Goal: Navigation & Orientation: Find specific page/section

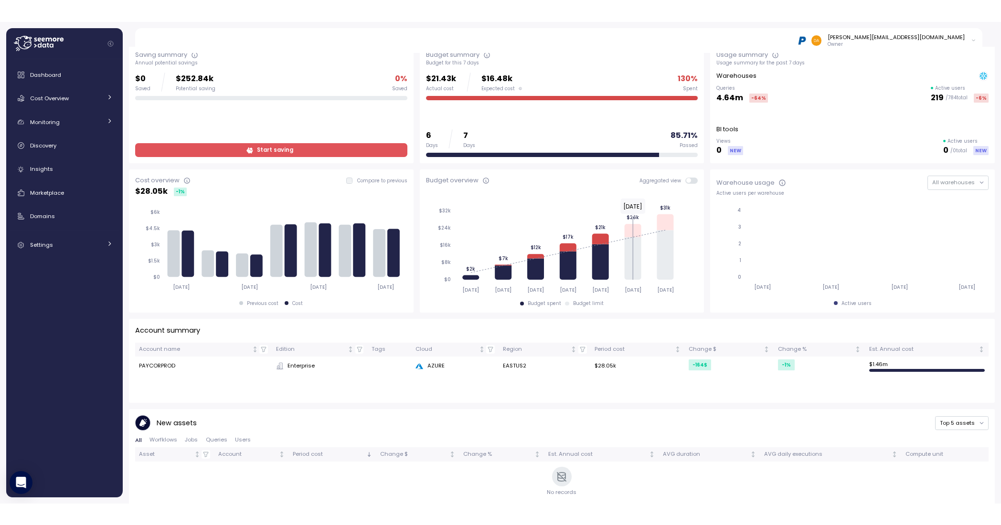
scroll to position [48, 0]
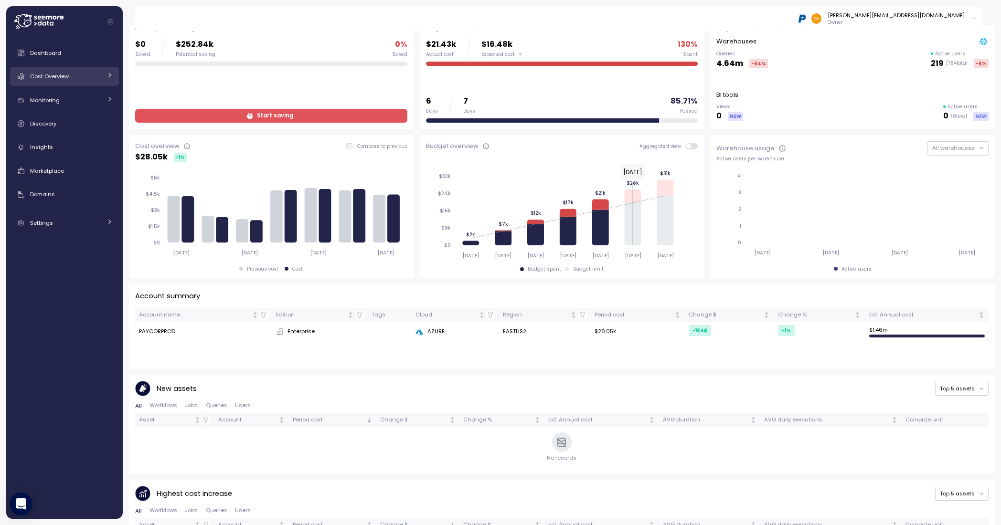
click at [54, 74] on span "Cost Overview" at bounding box center [49, 77] width 39 height 8
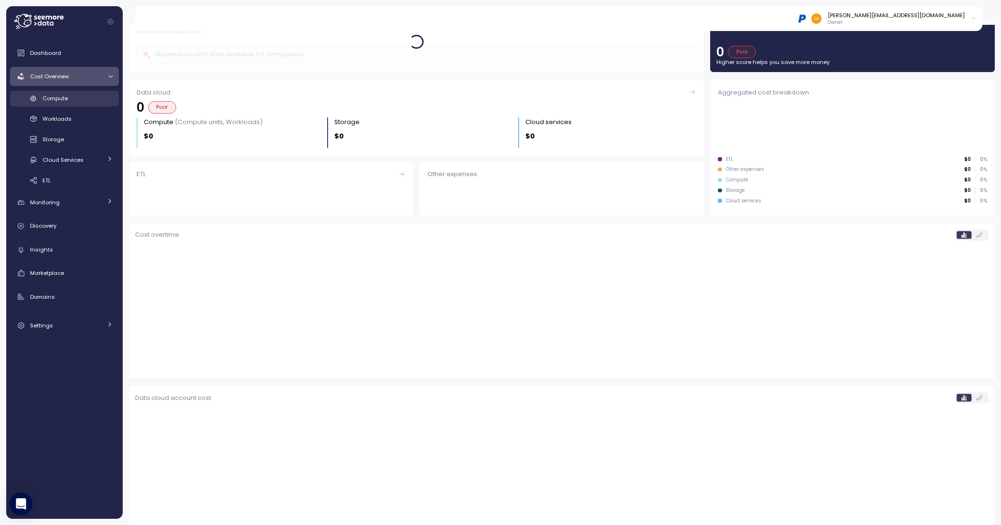
click at [64, 96] on span "Compute" at bounding box center [55, 99] width 25 height 8
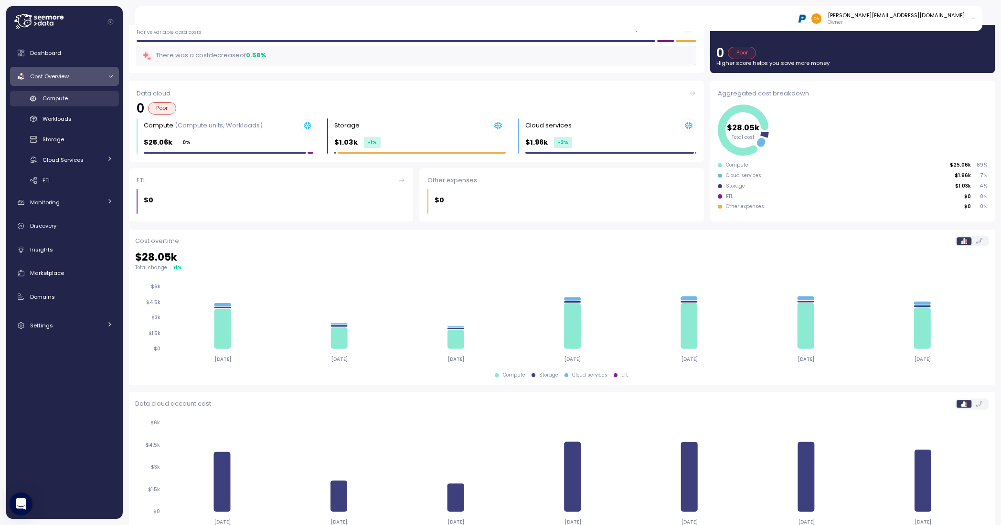
scroll to position [48, 0]
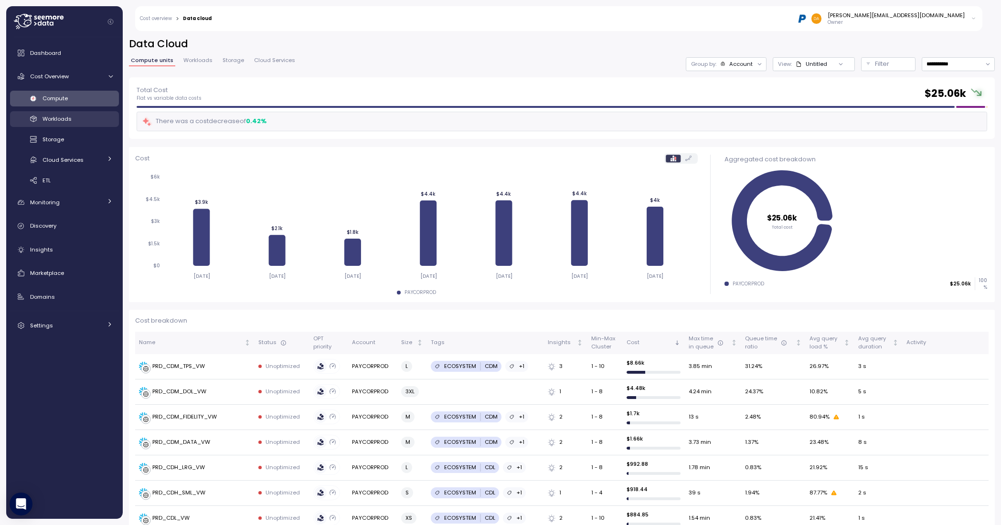
click at [58, 121] on span "Workloads" at bounding box center [57, 119] width 29 height 8
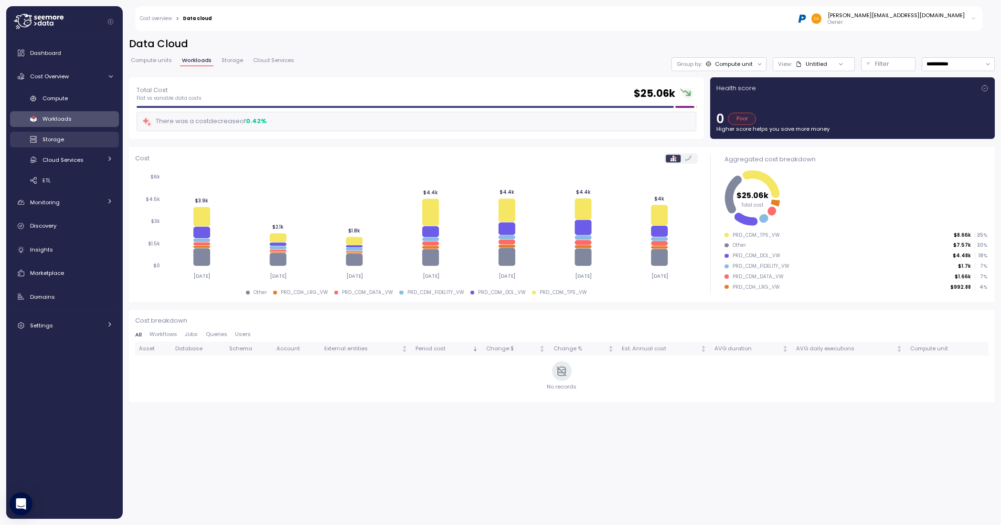
click at [58, 126] on span "Storage" at bounding box center [53, 140] width 21 height 8
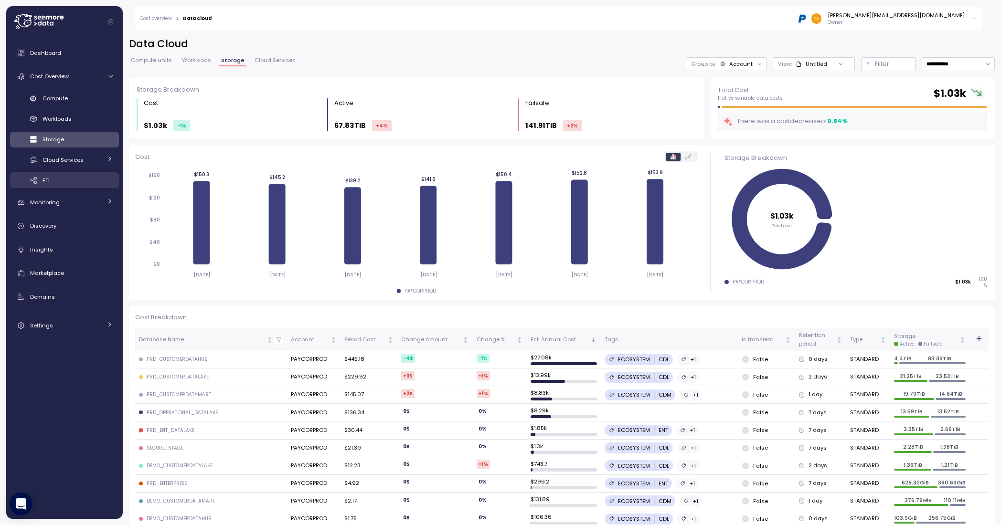
click at [50, 126] on span "ETL" at bounding box center [47, 181] width 8 height 8
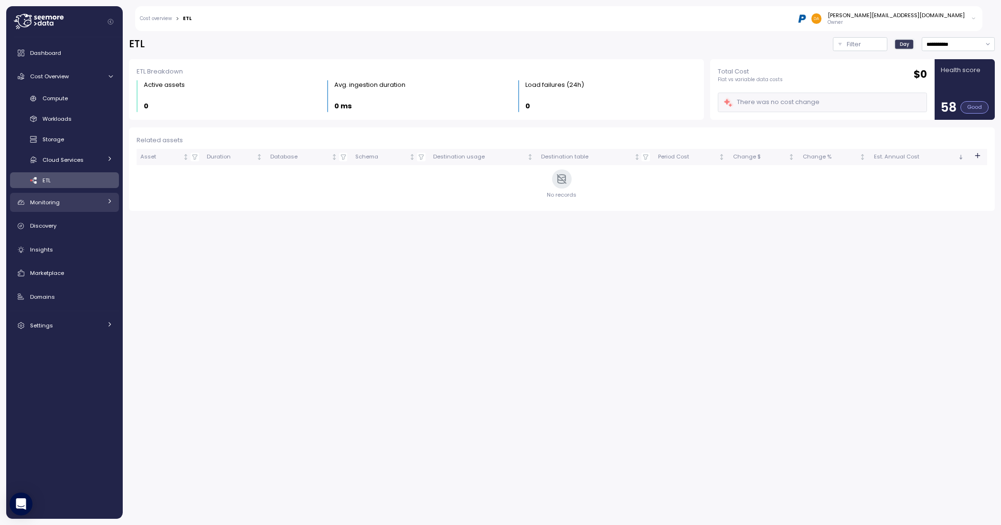
click at [60, 126] on div "Monitoring" at bounding box center [66, 203] width 72 height 10
click at [49, 126] on div "Discovery" at bounding box center [71, 247] width 83 height 10
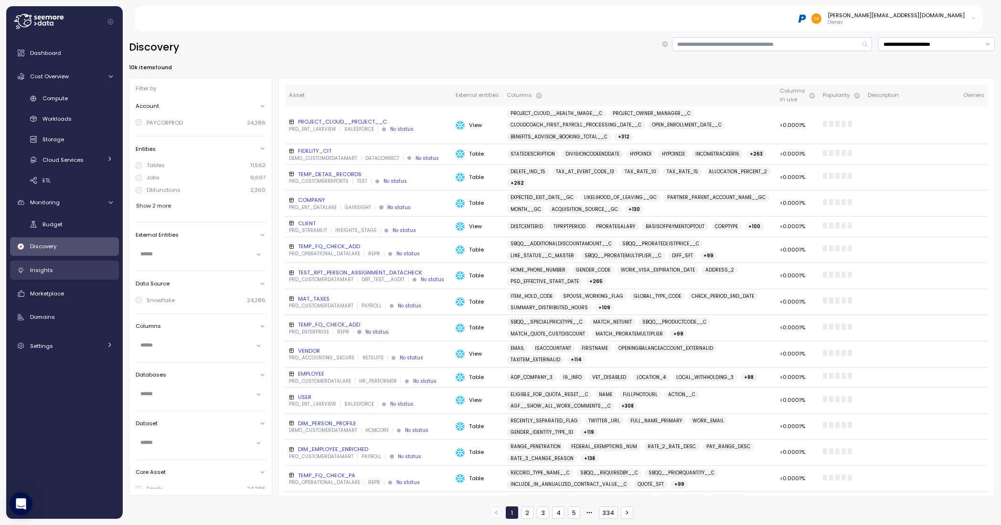
click at [44, 126] on span "Insights" at bounding box center [41, 271] width 23 height 8
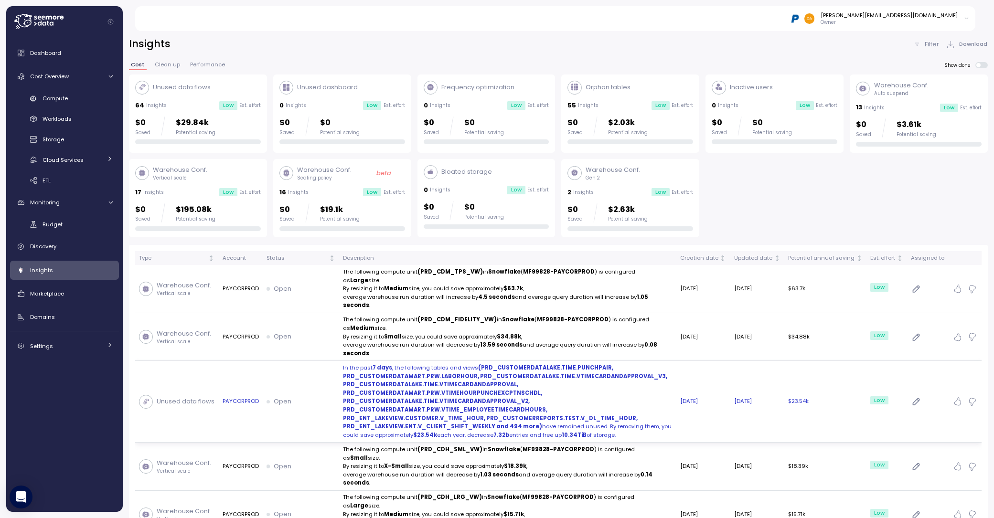
click at [96, 126] on div "Dashboard Cost Overview Compute Workloads Storage Cloud Services Clustering col…" at bounding box center [64, 274] width 109 height 462
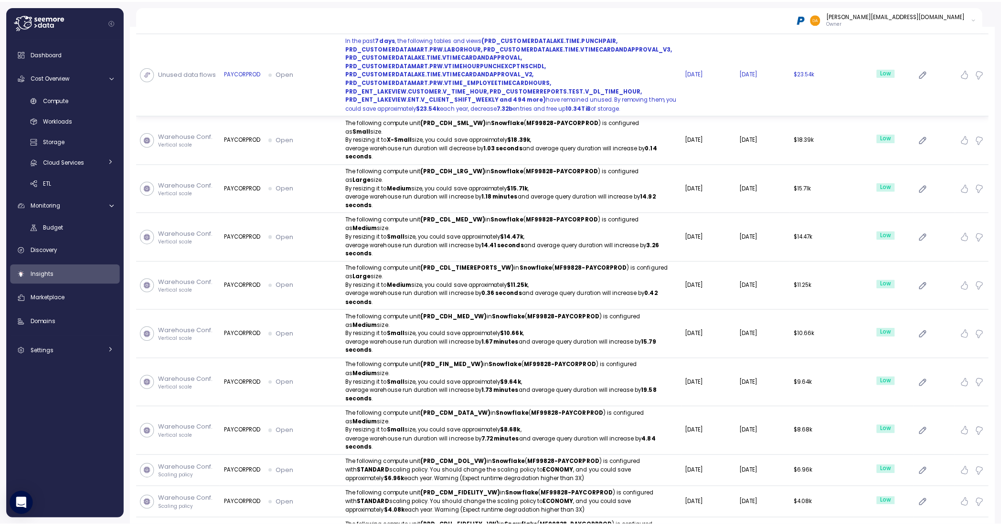
scroll to position [334, 0]
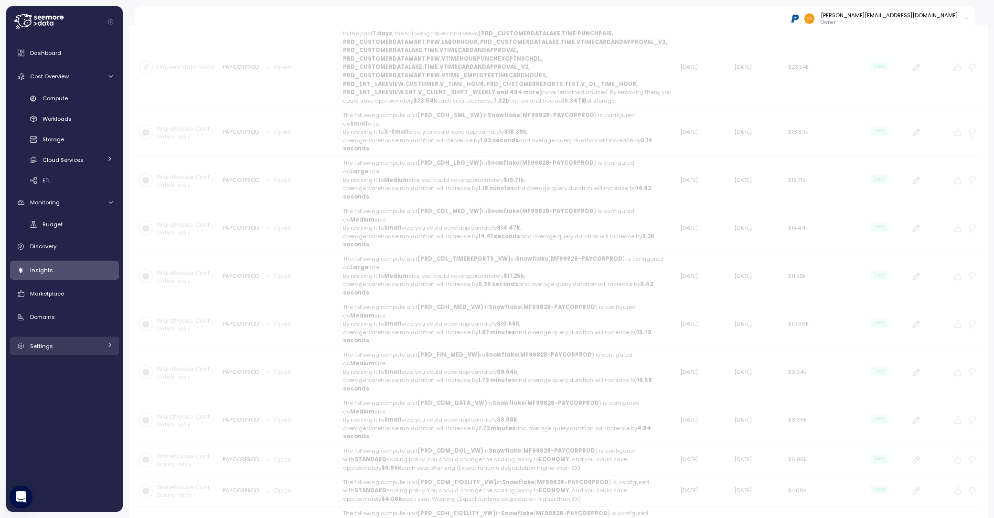
drag, startPoint x: 40, startPoint y: 337, endPoint x: 43, endPoint y: 341, distance: 5.1
click at [40, 126] on link "Settings" at bounding box center [64, 346] width 109 height 19
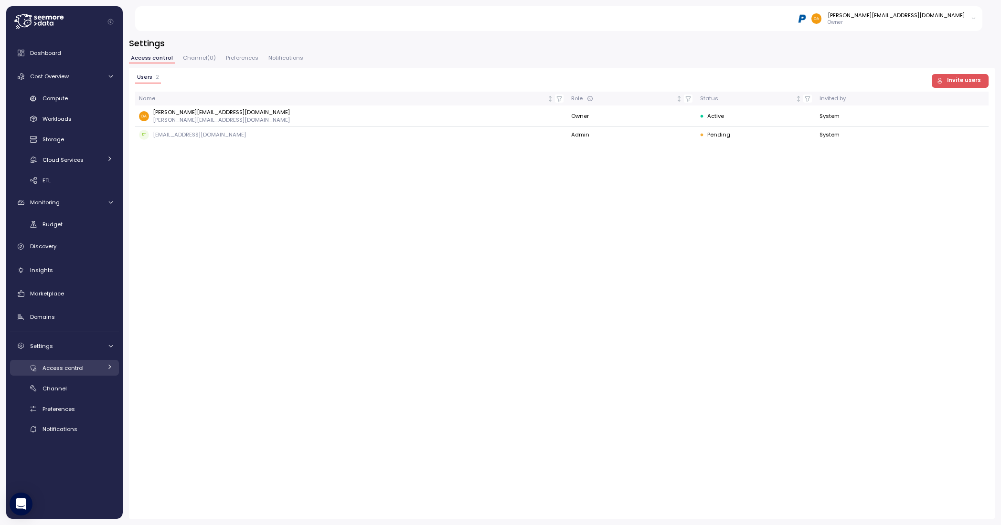
click at [68, 126] on span "Access control" at bounding box center [63, 368] width 41 height 8
click at [54, 126] on span "Preferences" at bounding box center [59, 430] width 32 height 8
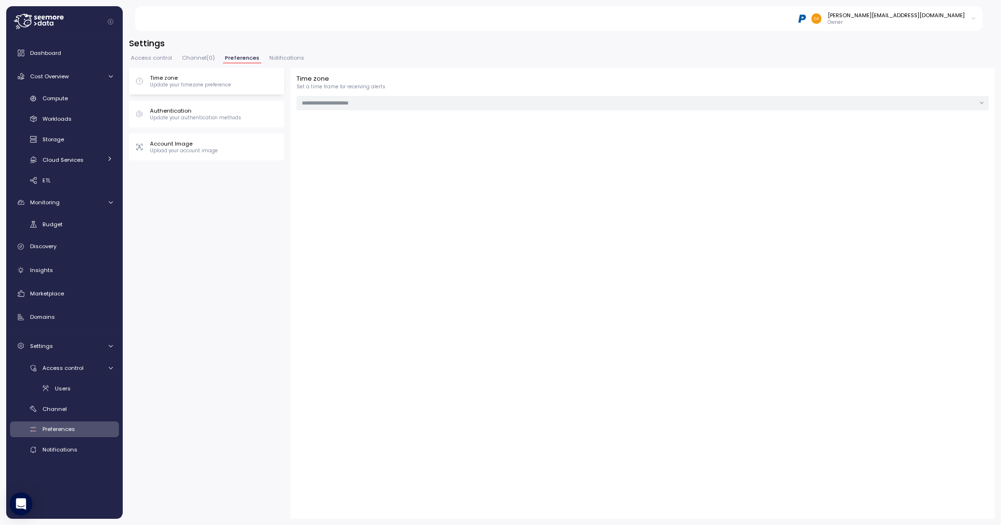
type input "**********"
click at [48, 126] on span "Channel" at bounding box center [55, 410] width 24 height 8
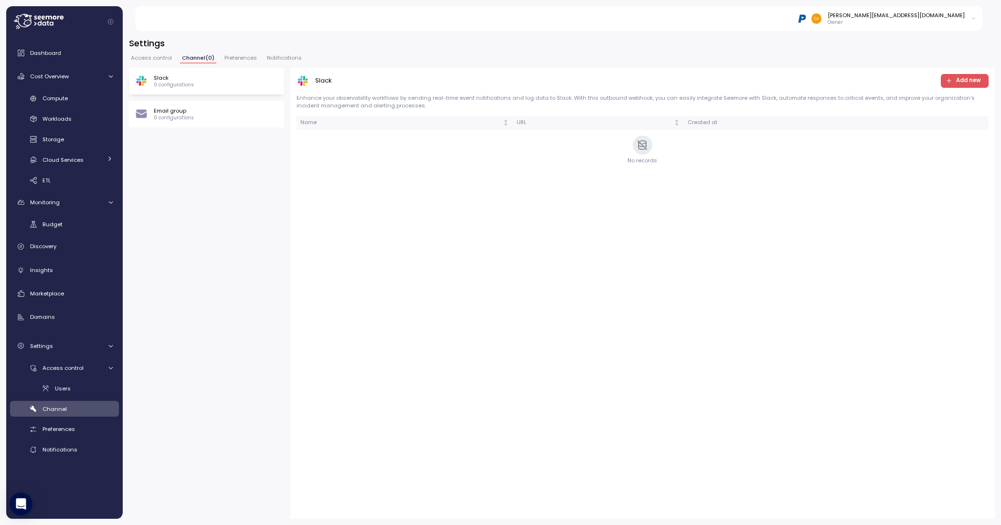
click at [228, 56] on span "Preferences" at bounding box center [240, 57] width 32 height 5
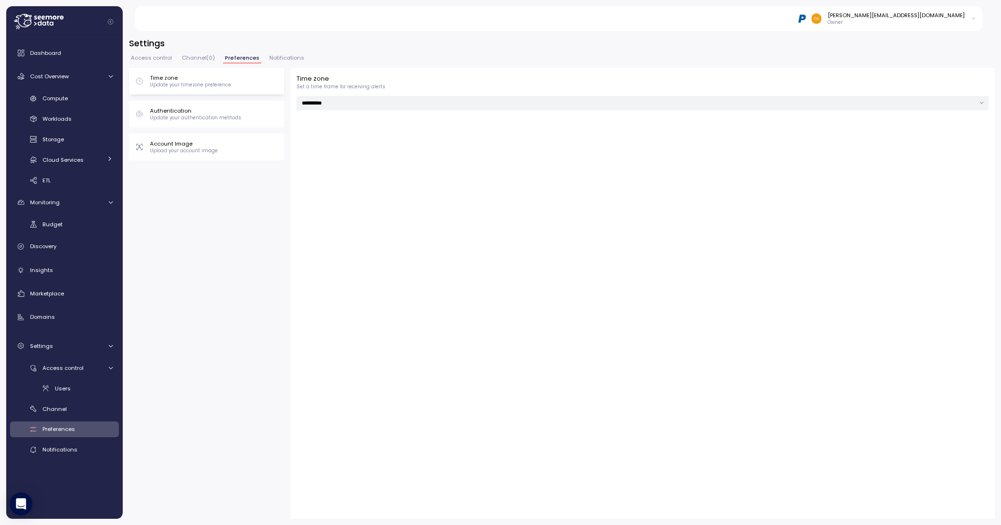
click at [279, 53] on div "**********" at bounding box center [562, 278] width 866 height 482
click at [56, 126] on link "Notifications" at bounding box center [64, 450] width 109 height 16
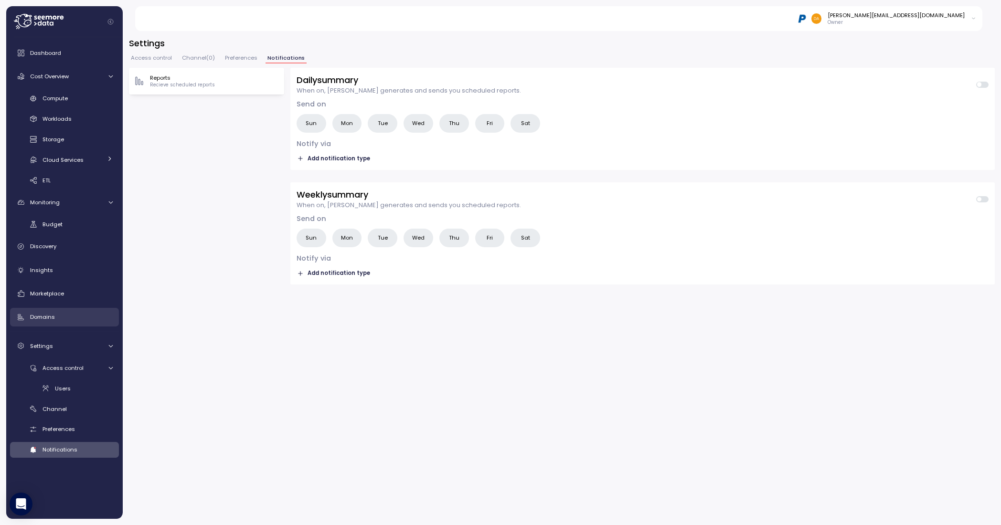
click at [43, 126] on span "Domains" at bounding box center [42, 317] width 25 height 8
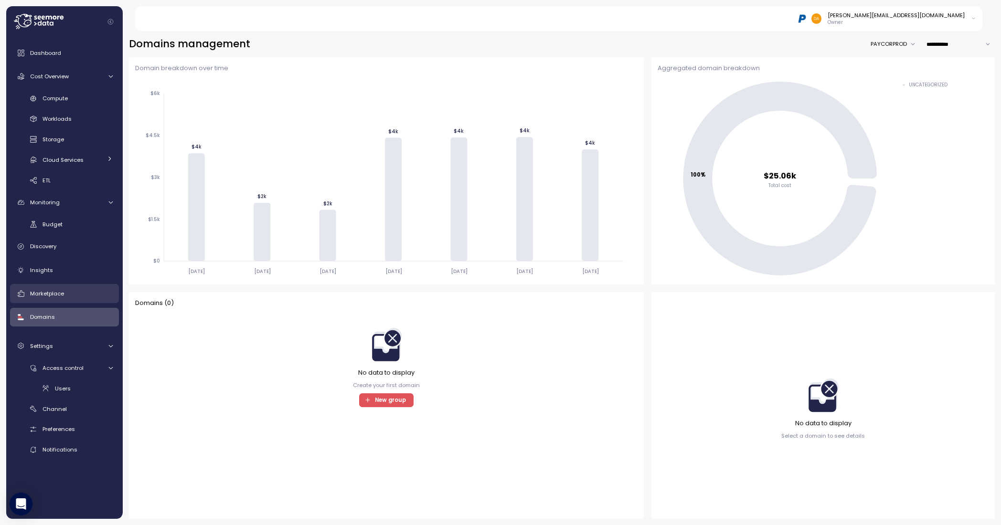
click at [38, 126] on span "Marketplace" at bounding box center [47, 294] width 34 height 8
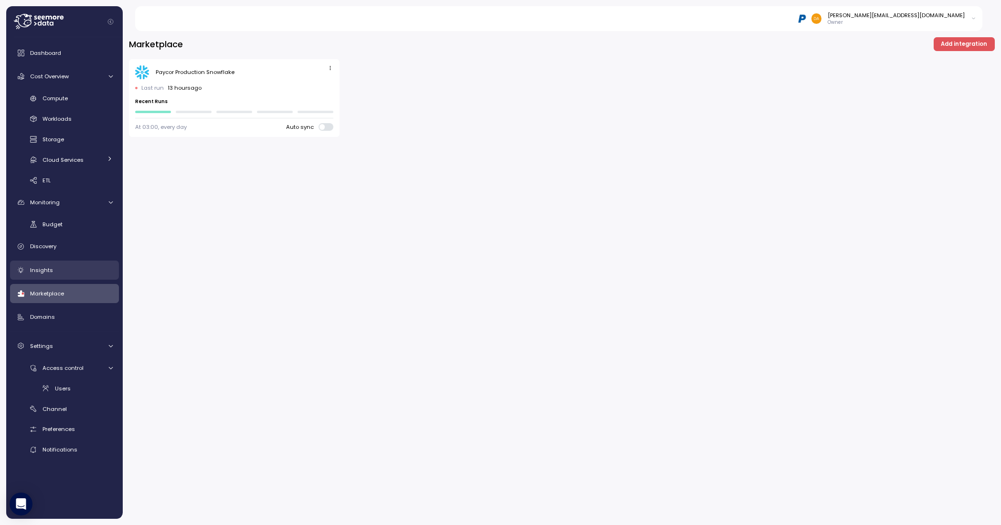
click at [39, 126] on span "Insights" at bounding box center [41, 271] width 23 height 8
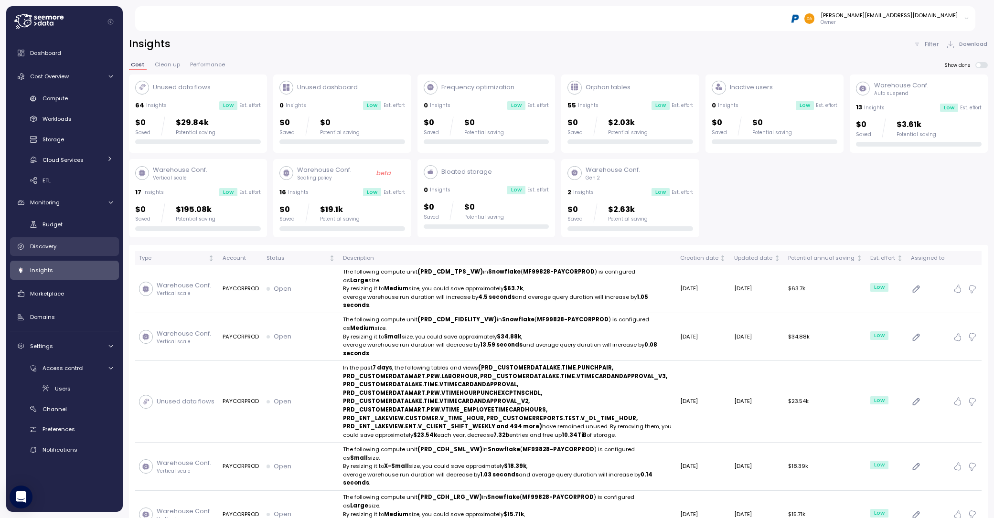
click at [42, 126] on span "Discovery" at bounding box center [43, 247] width 26 height 8
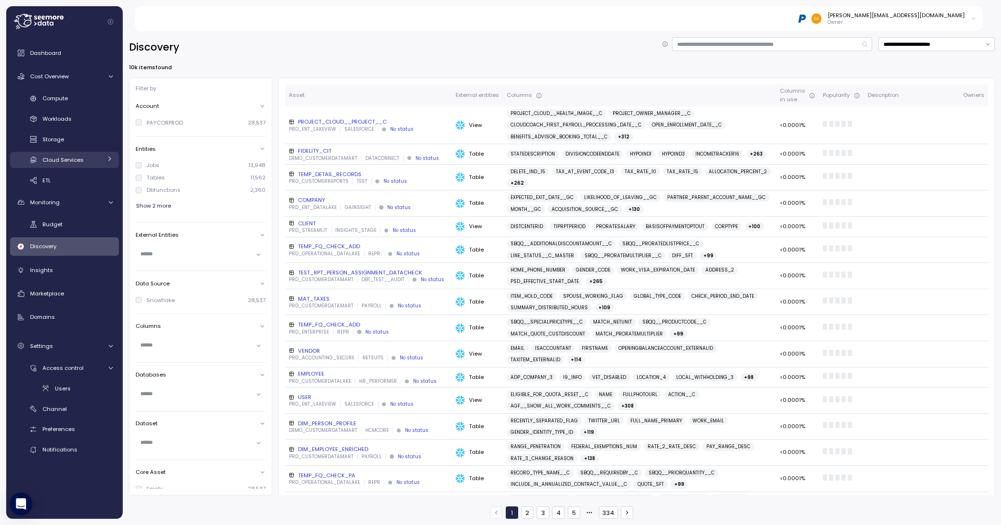
click at [69, 126] on span "Cloud Services" at bounding box center [63, 160] width 41 height 8
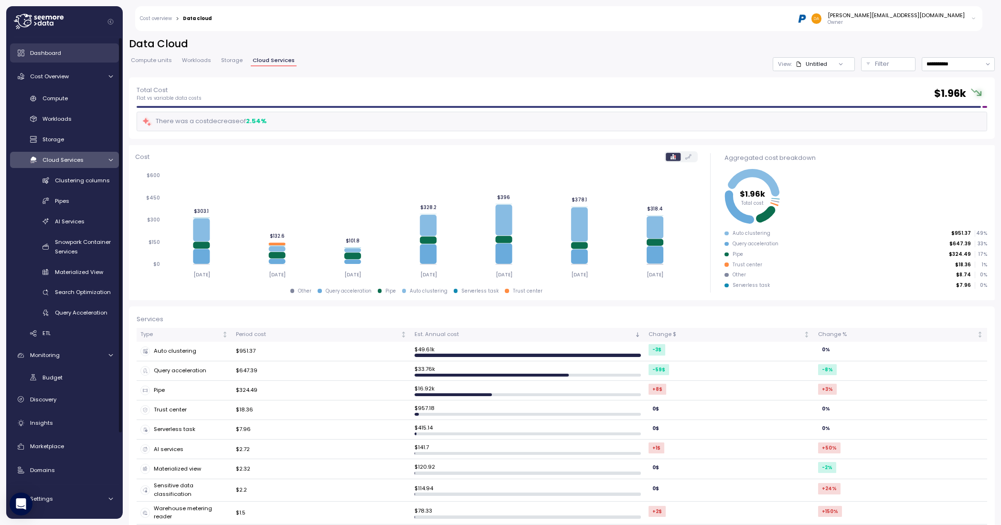
click at [35, 50] on span "Dashboard" at bounding box center [45, 53] width 31 height 8
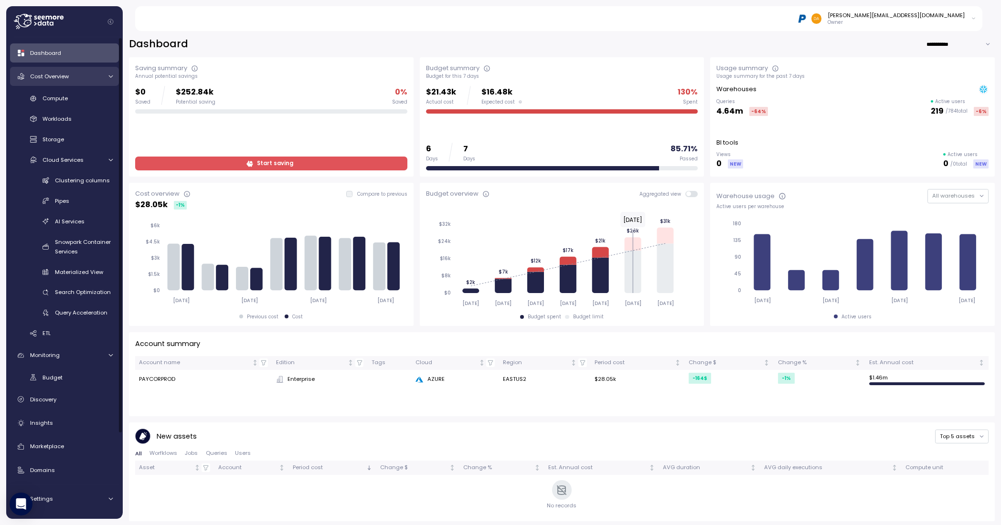
click at [66, 79] on span "Cost Overview" at bounding box center [49, 77] width 39 height 8
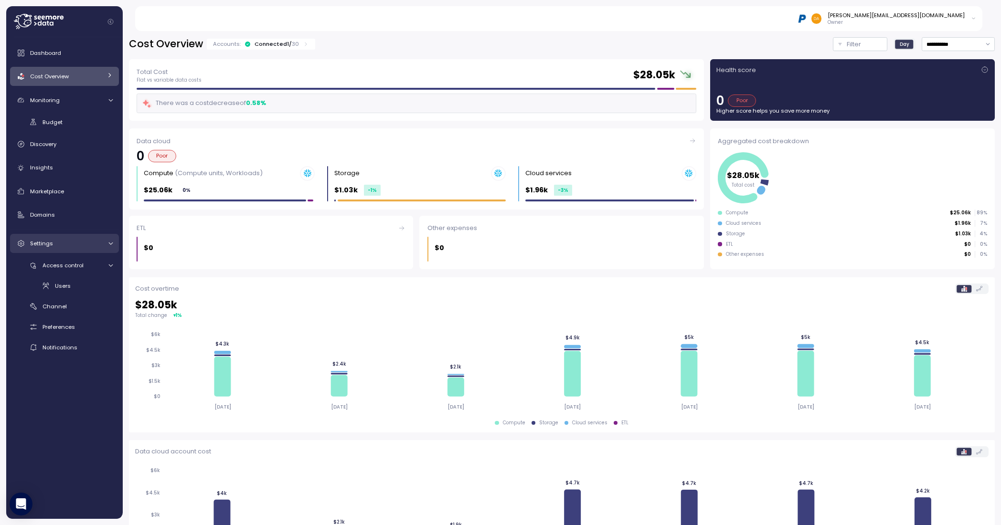
click at [40, 126] on span "Settings" at bounding box center [41, 244] width 23 height 8
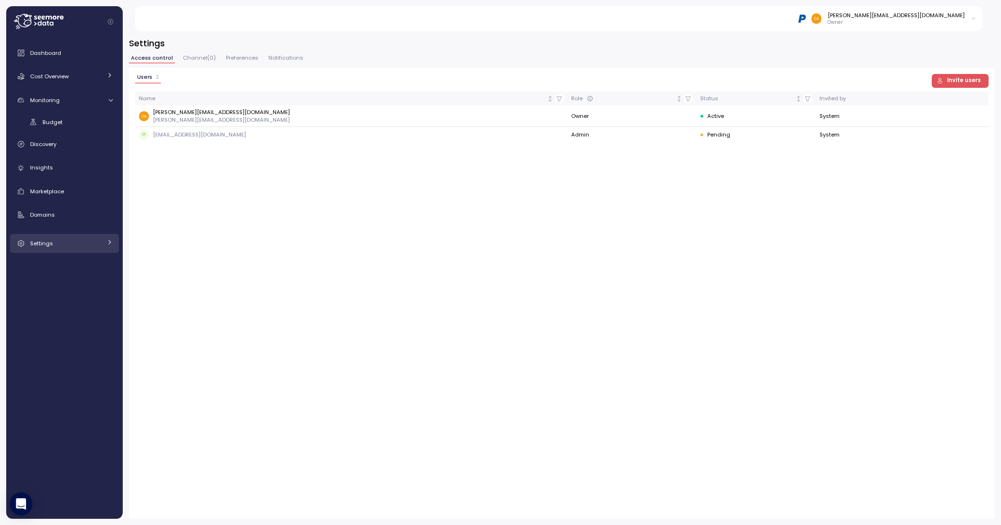
click at [52, 126] on link "Settings" at bounding box center [64, 243] width 109 height 19
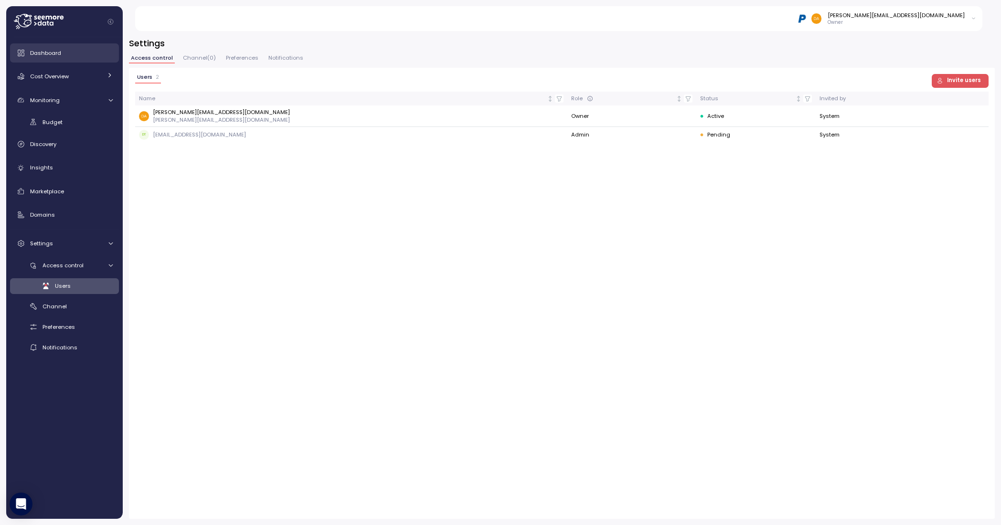
click at [49, 55] on span "Dashboard" at bounding box center [45, 53] width 31 height 8
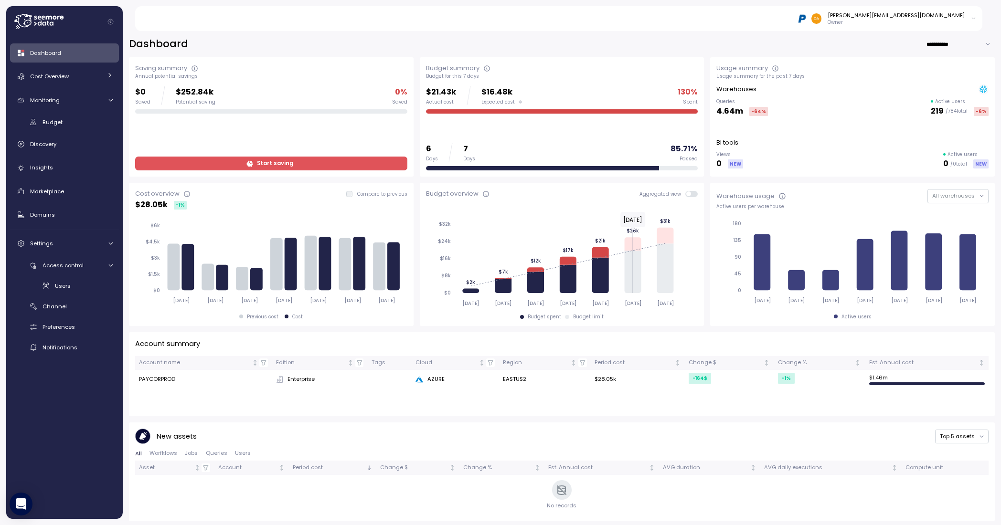
click at [417, 8] on div "[PERSON_NAME][EMAIL_ADDRESS][DOMAIN_NAME] Owner" at bounding box center [564, 18] width 837 height 25
click at [55, 126] on link "Insights" at bounding box center [64, 167] width 109 height 19
